Goal: Information Seeking & Learning: Find specific page/section

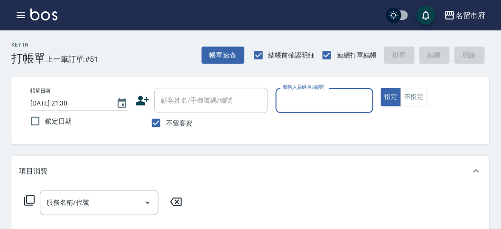
click at [23, 16] on icon "button" at bounding box center [20, 14] width 11 height 11
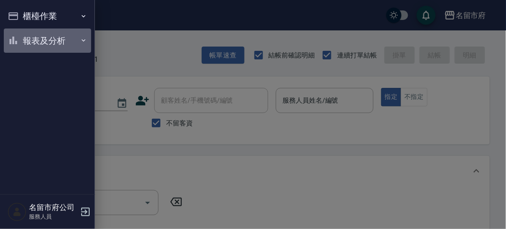
click at [32, 39] on button "報表及分析" at bounding box center [47, 40] width 87 height 25
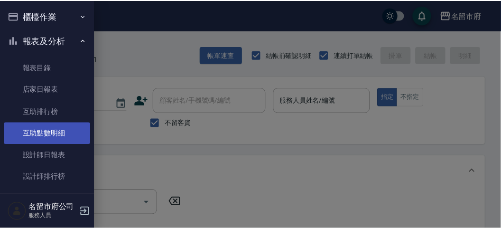
scroll to position [31, 0]
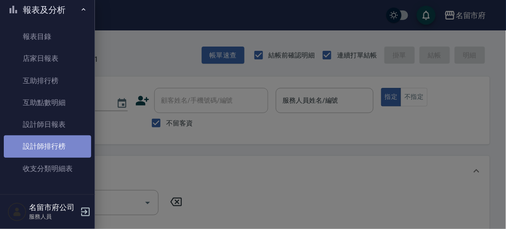
click at [72, 140] on link "設計師排行榜" at bounding box center [47, 146] width 87 height 22
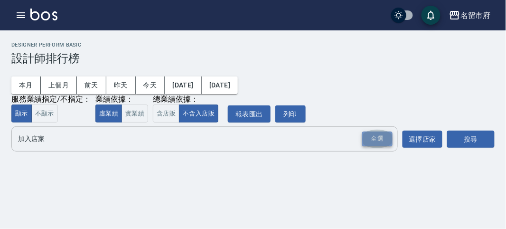
click at [380, 133] on div "全選" at bounding box center [377, 138] width 30 height 15
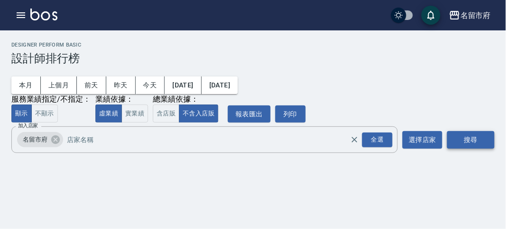
click at [469, 132] on button "搜尋" at bounding box center [470, 140] width 47 height 18
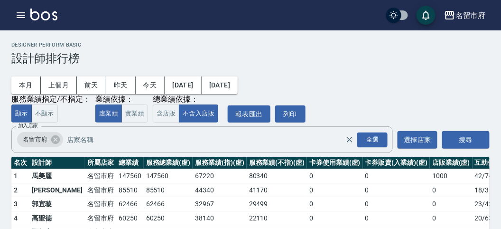
scroll to position [83, 0]
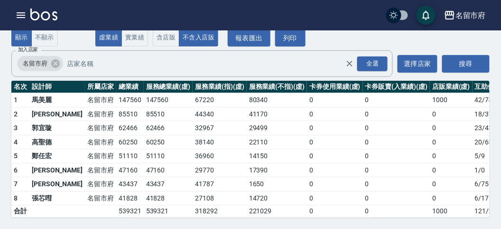
click at [37, 12] on img at bounding box center [43, 15] width 27 height 12
